Goal: Information Seeking & Learning: Learn about a topic

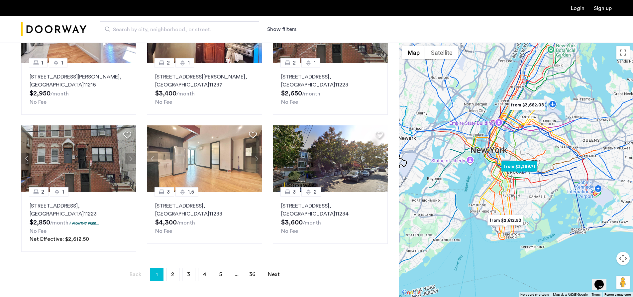
scroll to position [365, 0]
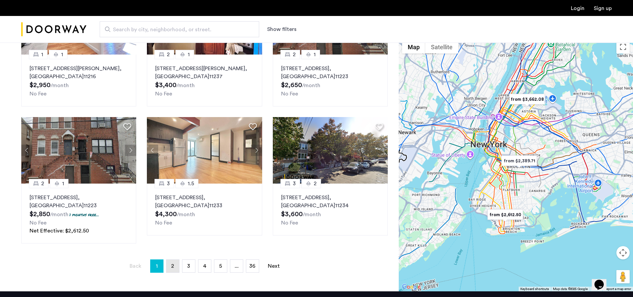
click at [177, 263] on link "page 2" at bounding box center [172, 265] width 13 height 13
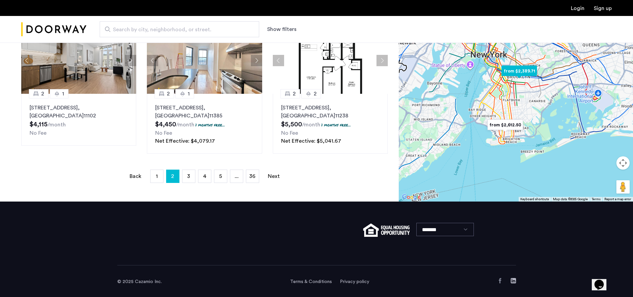
scroll to position [472, 0]
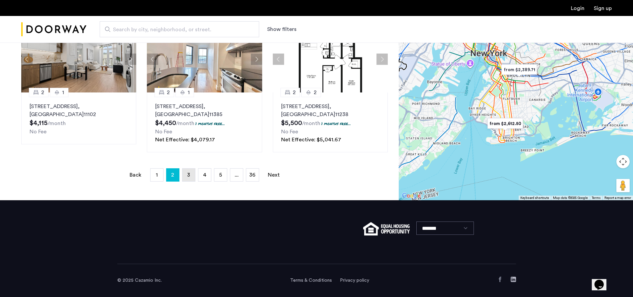
click at [186, 171] on link "page 3" at bounding box center [188, 174] width 13 height 13
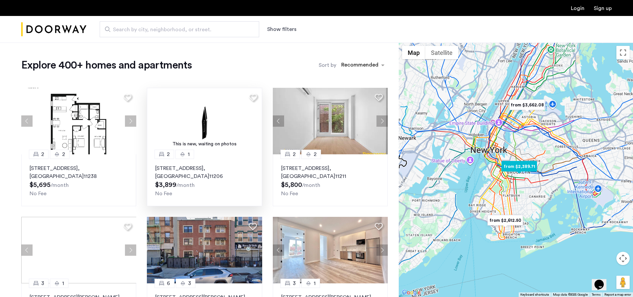
click at [186, 168] on p "594 Bushwick Avenue, Unit 415, Brooklyn , NY 11206" at bounding box center [204, 172] width 98 height 16
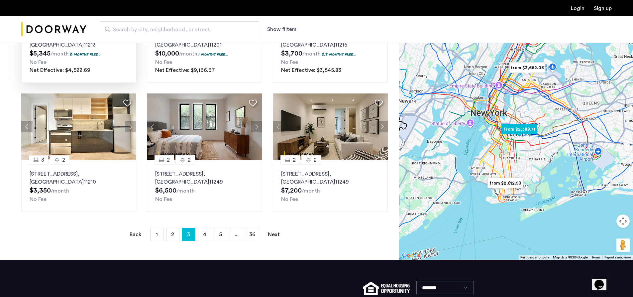
scroll to position [399, 0]
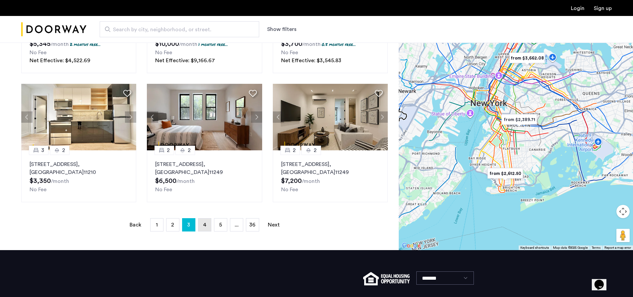
click at [204, 225] on span "4" at bounding box center [204, 224] width 3 height 5
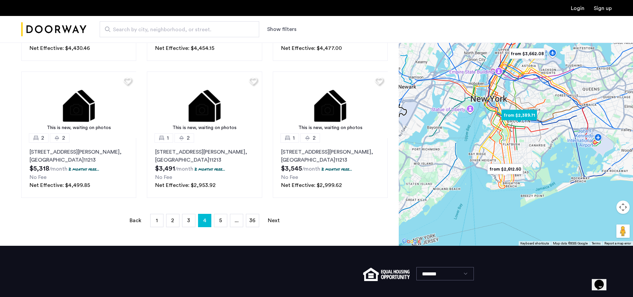
scroll to position [472, 0]
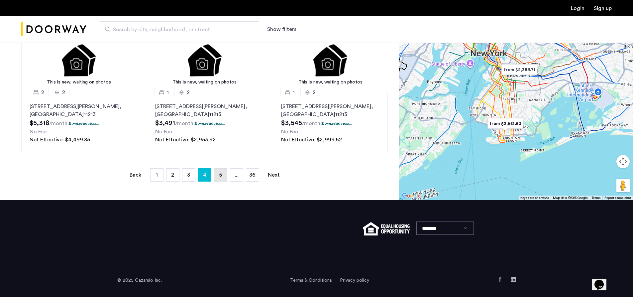
click at [224, 176] on link "page 5" at bounding box center [220, 174] width 13 height 13
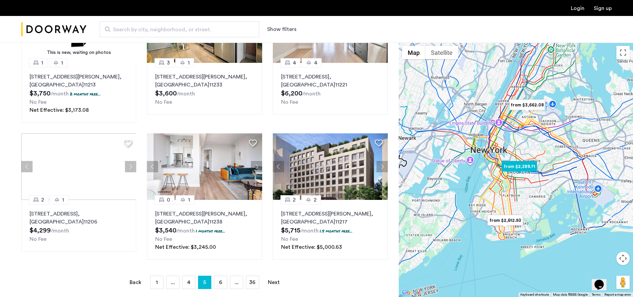
scroll to position [365, 0]
